Goal: Obtain resource: Download file/media

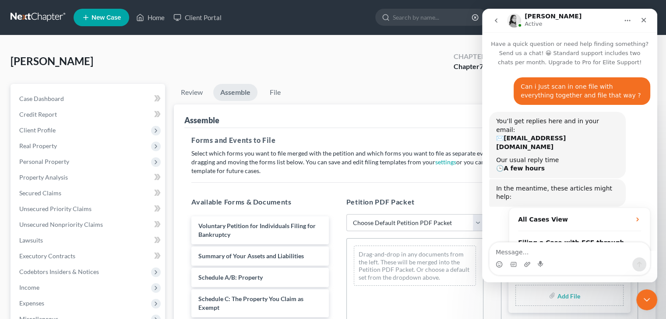
scroll to position [471, 0]
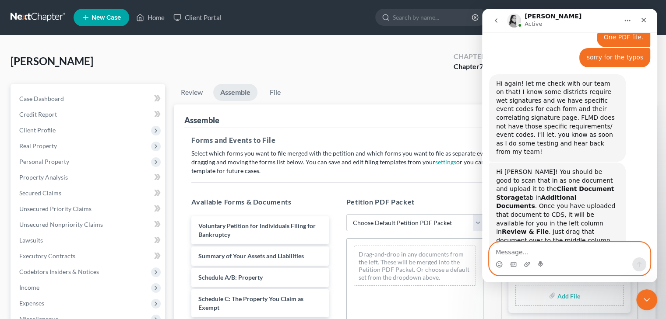
click at [549, 249] on textarea "Message…" at bounding box center [569, 250] width 160 height 15
type textarea "ok great"
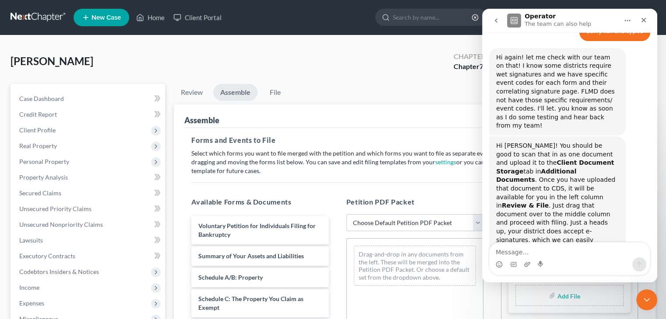
click at [547, 261] on div "Intercom messenger" at bounding box center [569, 265] width 160 height 14
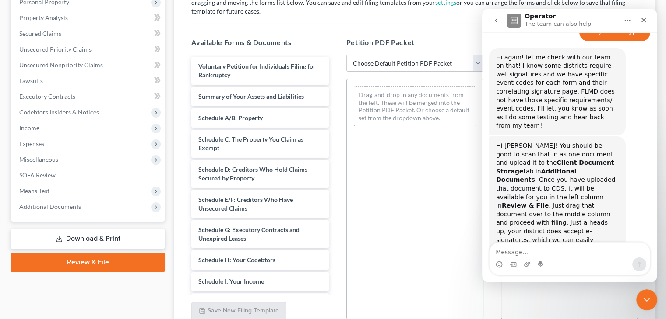
scroll to position [151, 0]
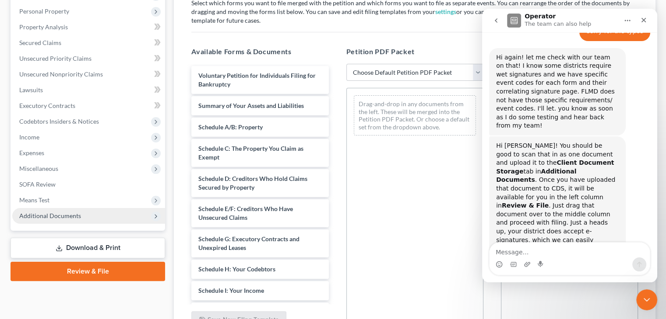
click at [154, 214] on icon at bounding box center [155, 216] width 7 height 7
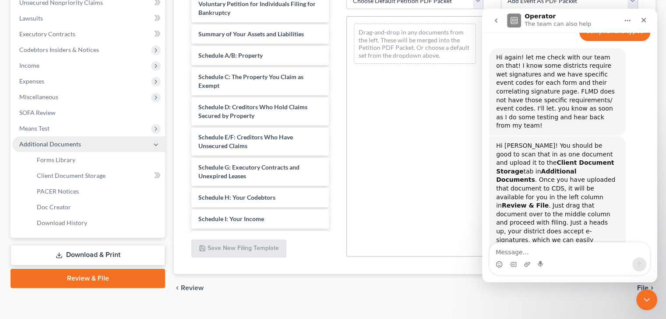
scroll to position [221, 0]
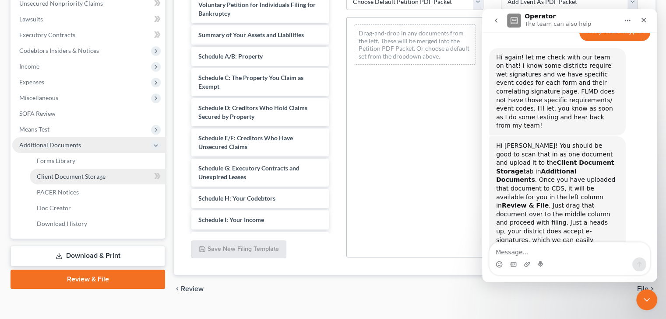
click at [63, 175] on span "Client Document Storage" at bounding box center [71, 176] width 69 height 7
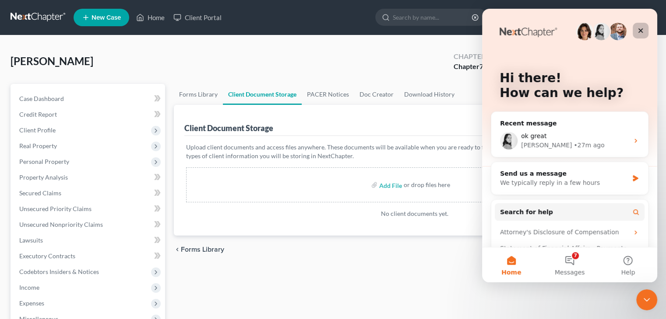
click at [643, 29] on icon "Close" at bounding box center [640, 30] width 7 height 7
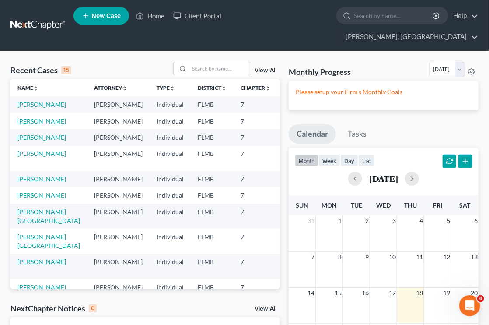
click at [27, 119] on link "[PERSON_NAME]" at bounding box center [42, 120] width 49 height 7
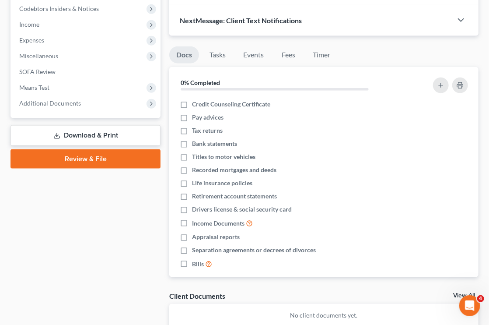
scroll to position [273, 0]
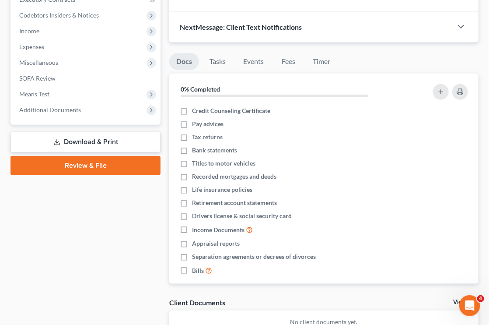
click at [78, 132] on link "Download & Print" at bounding box center [86, 142] width 150 height 21
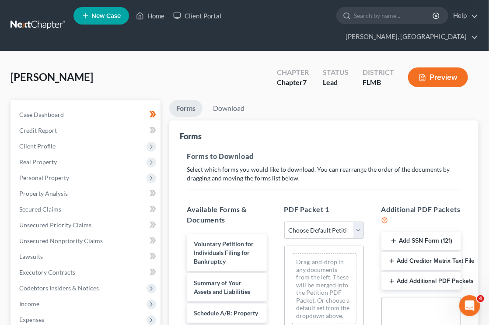
click at [408, 232] on button "Add SSN Form (121)" at bounding box center [422, 241] width 80 height 18
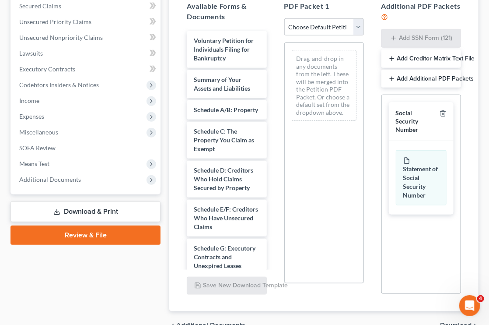
scroll to position [222, 0]
